Goal: Task Accomplishment & Management: Use online tool/utility

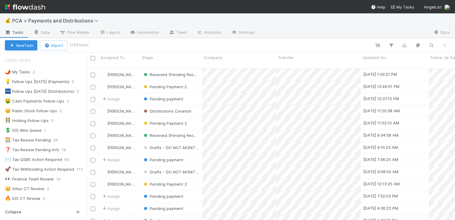
scroll to position [152, 364]
click at [429, 46] on icon "button" at bounding box center [431, 45] width 6 height 5
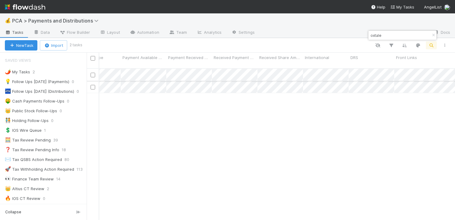
scroll to position [0, 0]
type input "oxtale"
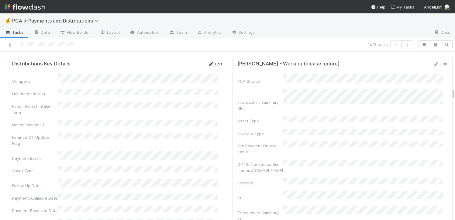
click at [210, 61] on link "Edit" at bounding box center [215, 63] width 14 height 5
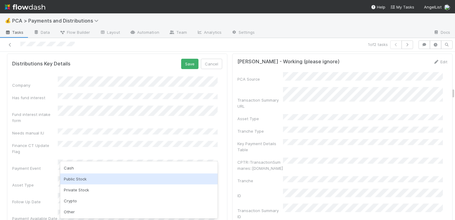
click at [81, 181] on div "Public Stock" at bounding box center [138, 178] width 157 height 11
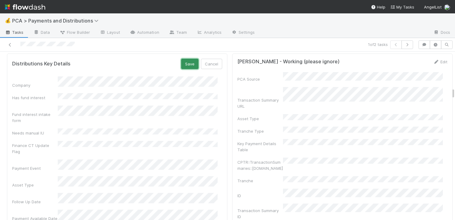
click at [183, 59] on button "Save" at bounding box center [189, 64] width 17 height 10
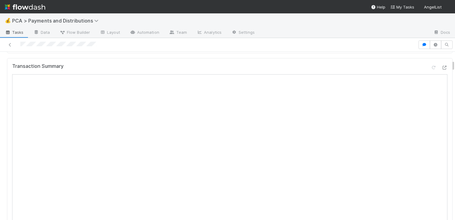
scroll to position [214, 0]
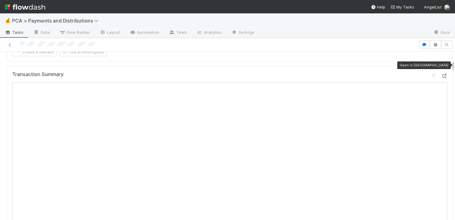
click at [441, 74] on icon at bounding box center [444, 76] width 6 height 4
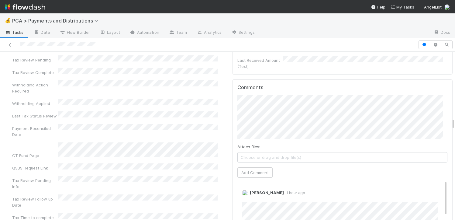
scroll to position [1674, 0]
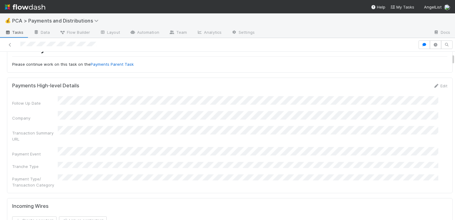
scroll to position [0, 0]
